Goal: Communication & Community: Participate in discussion

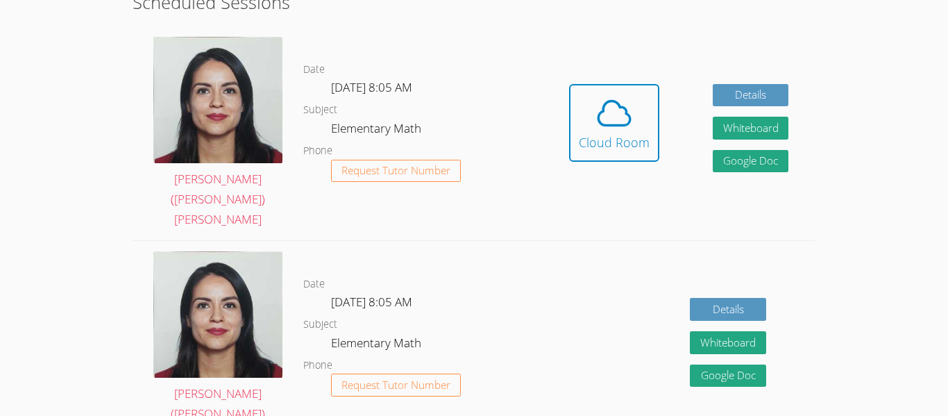
scroll to position [403, 0]
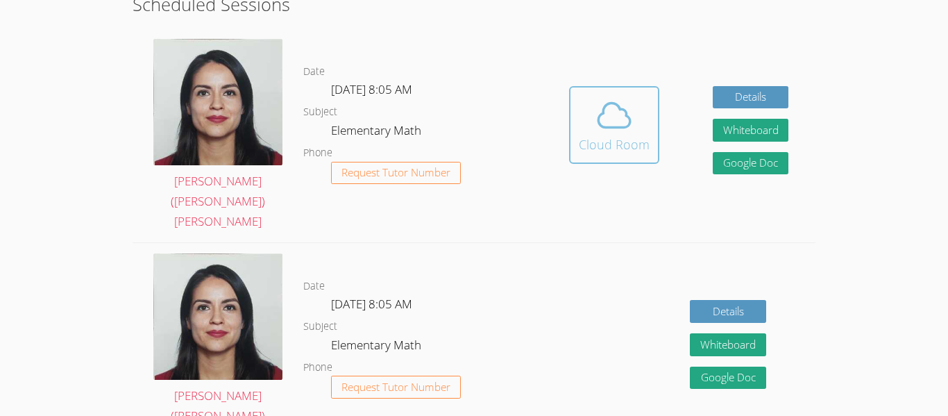
click at [601, 137] on div "Cloud Room" at bounding box center [614, 144] width 71 height 19
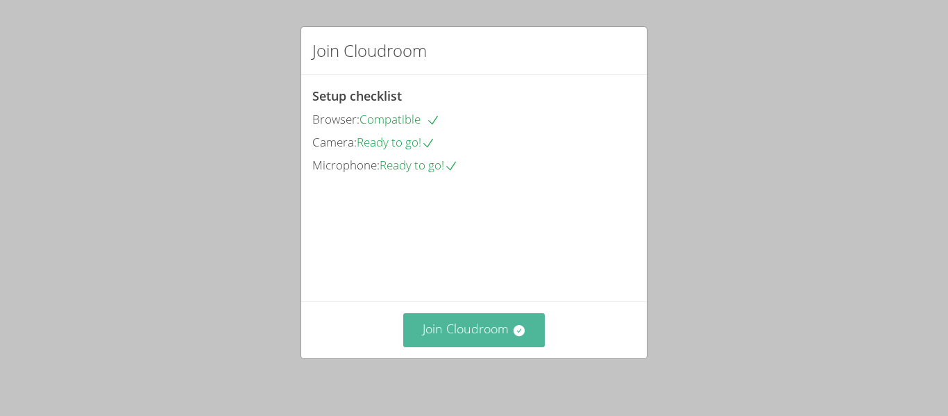
click at [449, 340] on button "Join Cloudroom" at bounding box center [474, 330] width 142 height 34
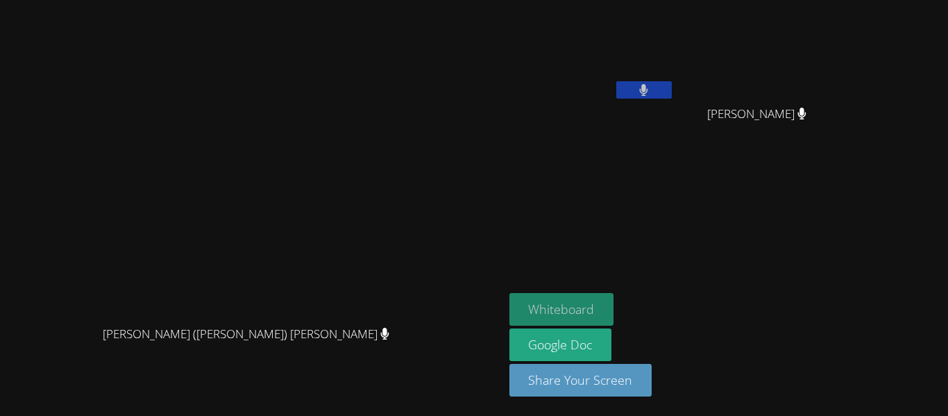
click at [614, 311] on button "Whiteboard" at bounding box center [562, 309] width 105 height 33
click at [614, 312] on button "Whiteboard" at bounding box center [562, 309] width 105 height 33
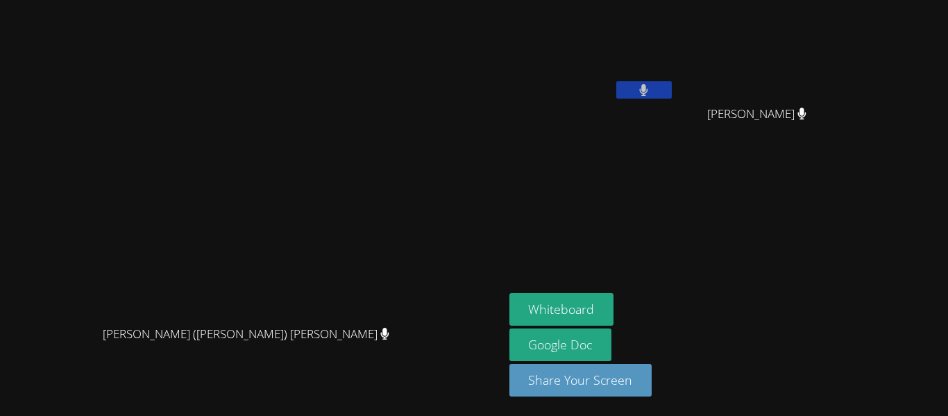
click at [614, 328] on form "Whiteboard" at bounding box center [562, 310] width 105 height 35
click at [614, 320] on button "Whiteboard" at bounding box center [562, 309] width 105 height 33
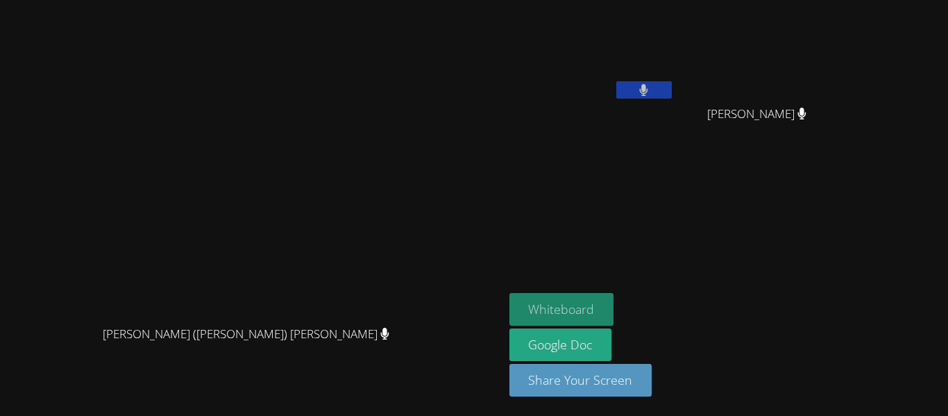
click at [614, 320] on button "Whiteboard" at bounding box center [562, 309] width 105 height 33
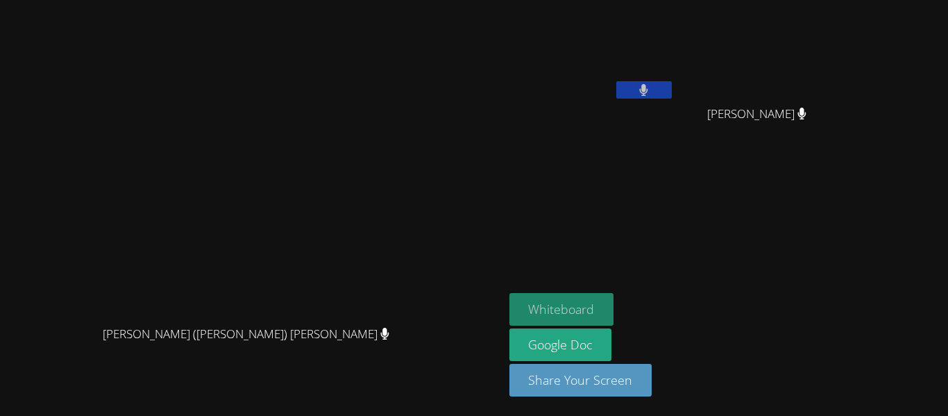
click at [614, 320] on button "Whiteboard" at bounding box center [562, 309] width 105 height 33
click at [614, 319] on button "Whiteboard" at bounding box center [562, 309] width 105 height 33
click at [614, 316] on button "Whiteboard" at bounding box center [562, 309] width 105 height 33
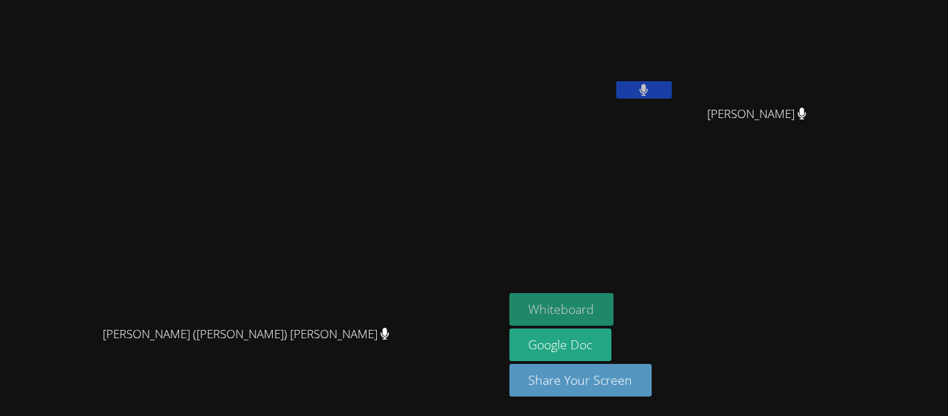
click at [614, 316] on button "Whiteboard" at bounding box center [562, 309] width 105 height 33
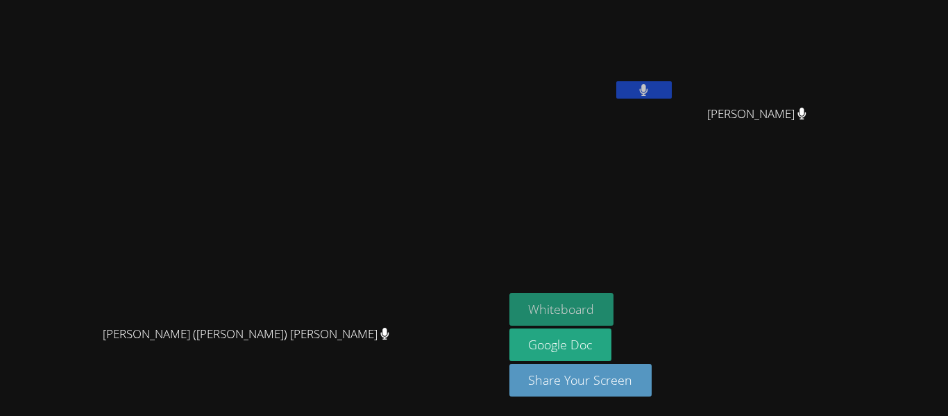
click at [614, 310] on button "Whiteboard" at bounding box center [562, 309] width 105 height 33
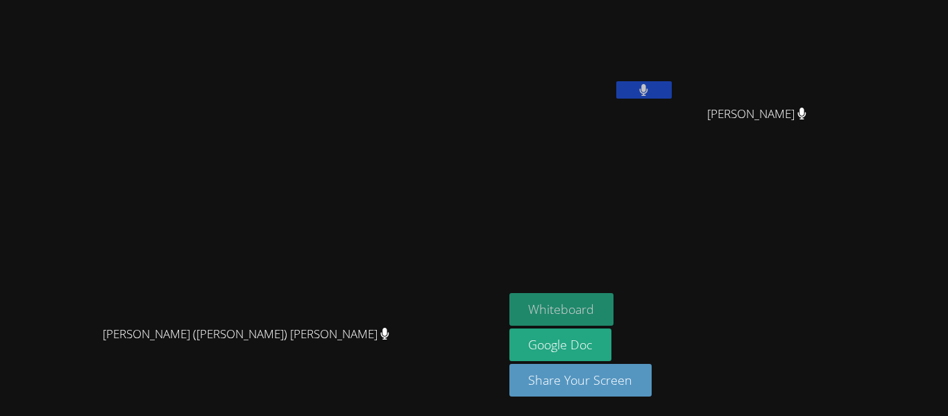
click at [614, 310] on button "Whiteboard" at bounding box center [562, 309] width 105 height 33
click at [614, 308] on button "Whiteboard" at bounding box center [562, 309] width 105 height 33
